Goal: Task Accomplishment & Management: Manage account settings

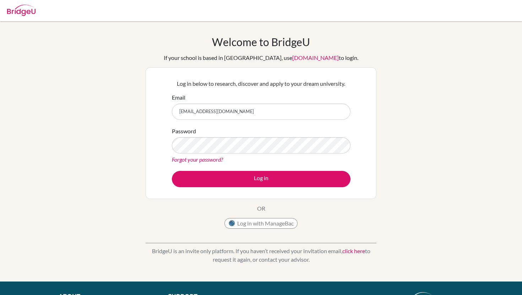
click at [172, 171] on button "Log in" at bounding box center [261, 179] width 179 height 16
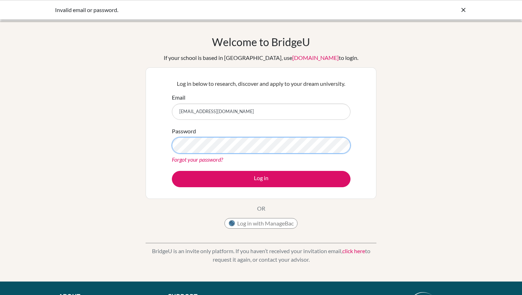
click at [172, 171] on button "Log in" at bounding box center [261, 179] width 179 height 16
